Goal: Check status: Check status

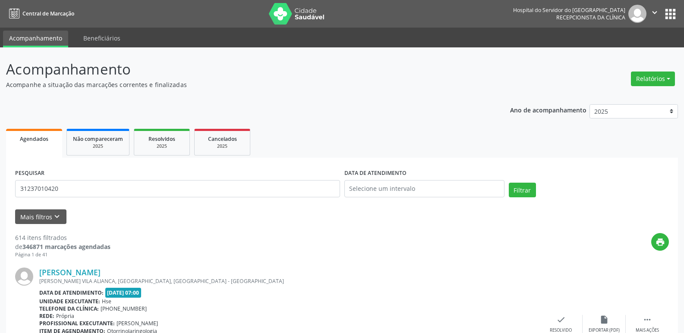
type input "31237010420"
click at [509, 183] on button "Filtrar" at bounding box center [522, 190] width 27 height 15
drag, startPoint x: 5, startPoint y: 193, endPoint x: 0, endPoint y: 196, distance: 6.2
click at [0, 196] on div "Acompanhamento Acompanhe a situação das marcações correntes e finalizadas Relat…" at bounding box center [342, 292] width 684 height 490
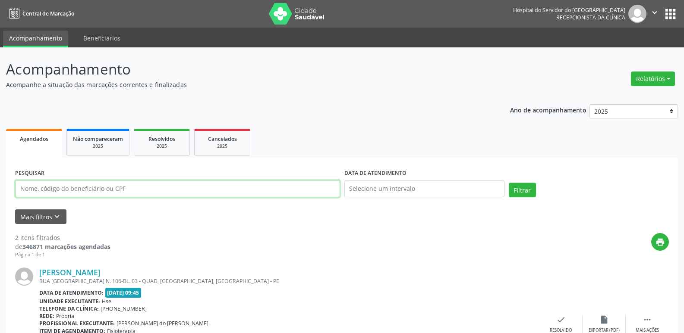
paste input "[PERSON_NAME]"
type input "[PERSON_NAME]"
click at [509, 183] on button "Filtrar" at bounding box center [522, 190] width 27 height 15
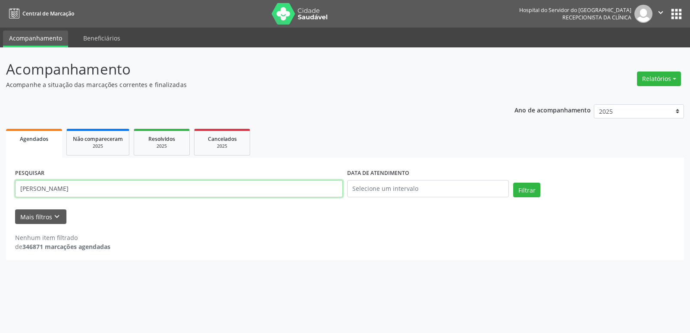
drag, startPoint x: 51, startPoint y: 192, endPoint x: 0, endPoint y: 202, distance: 51.9
click at [0, 202] on div "Acompanhamento Acompanhe a situação das marcações correntes e finalizadas Relat…" at bounding box center [345, 190] width 690 height 286
click at [130, 195] on input "text" at bounding box center [179, 188] width 328 height 17
